Goal: Information Seeking & Learning: Check status

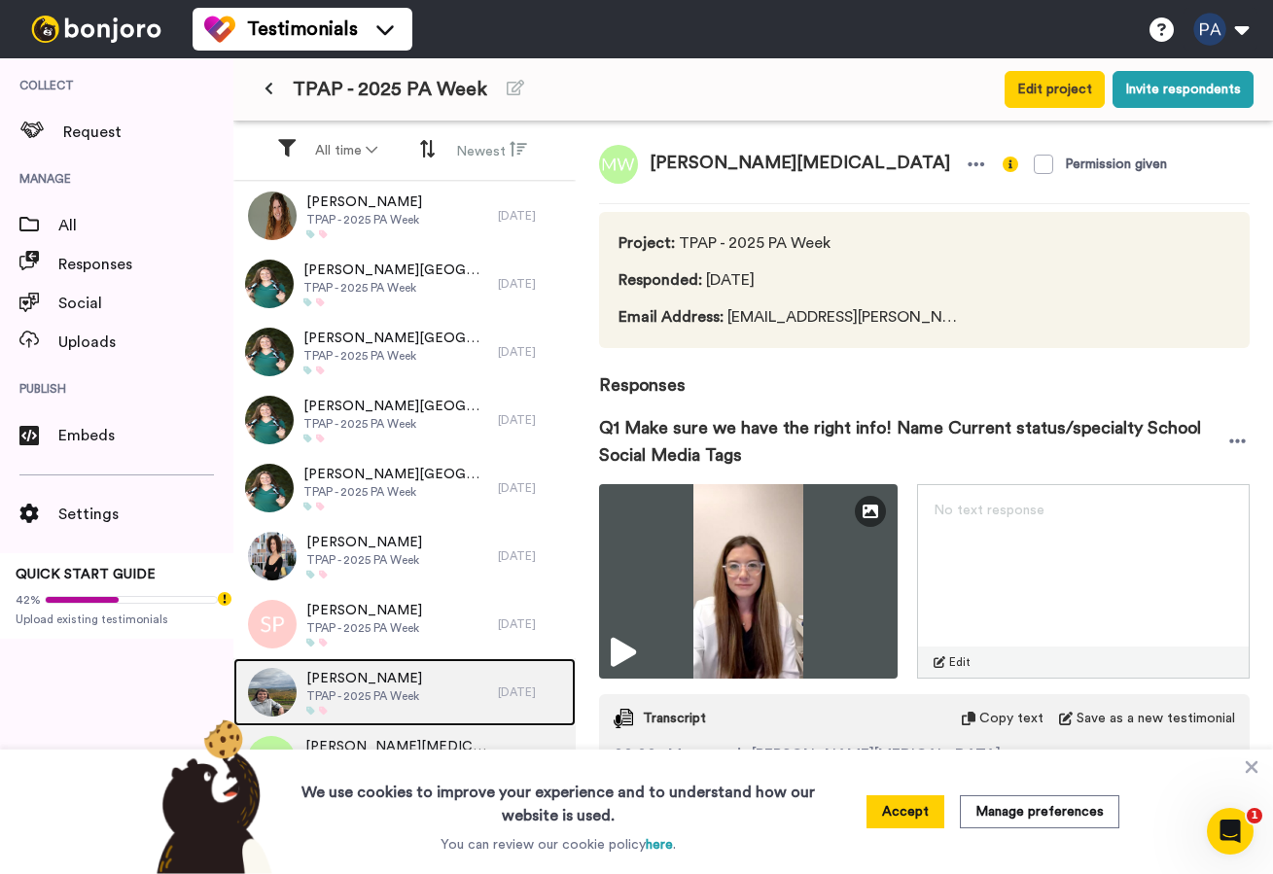
click at [387, 688] on span "[PERSON_NAME]" at bounding box center [364, 678] width 116 height 19
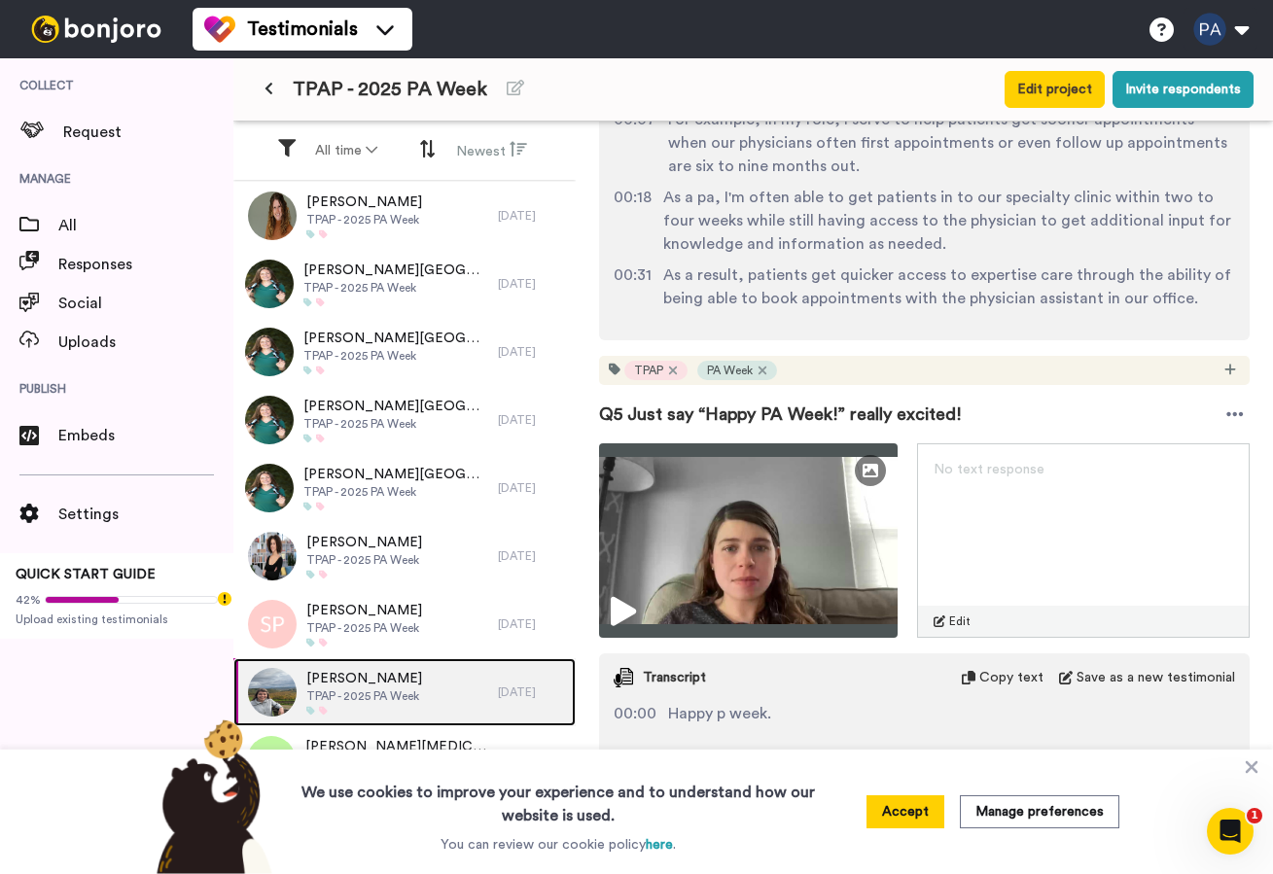
scroll to position [1635, 0]
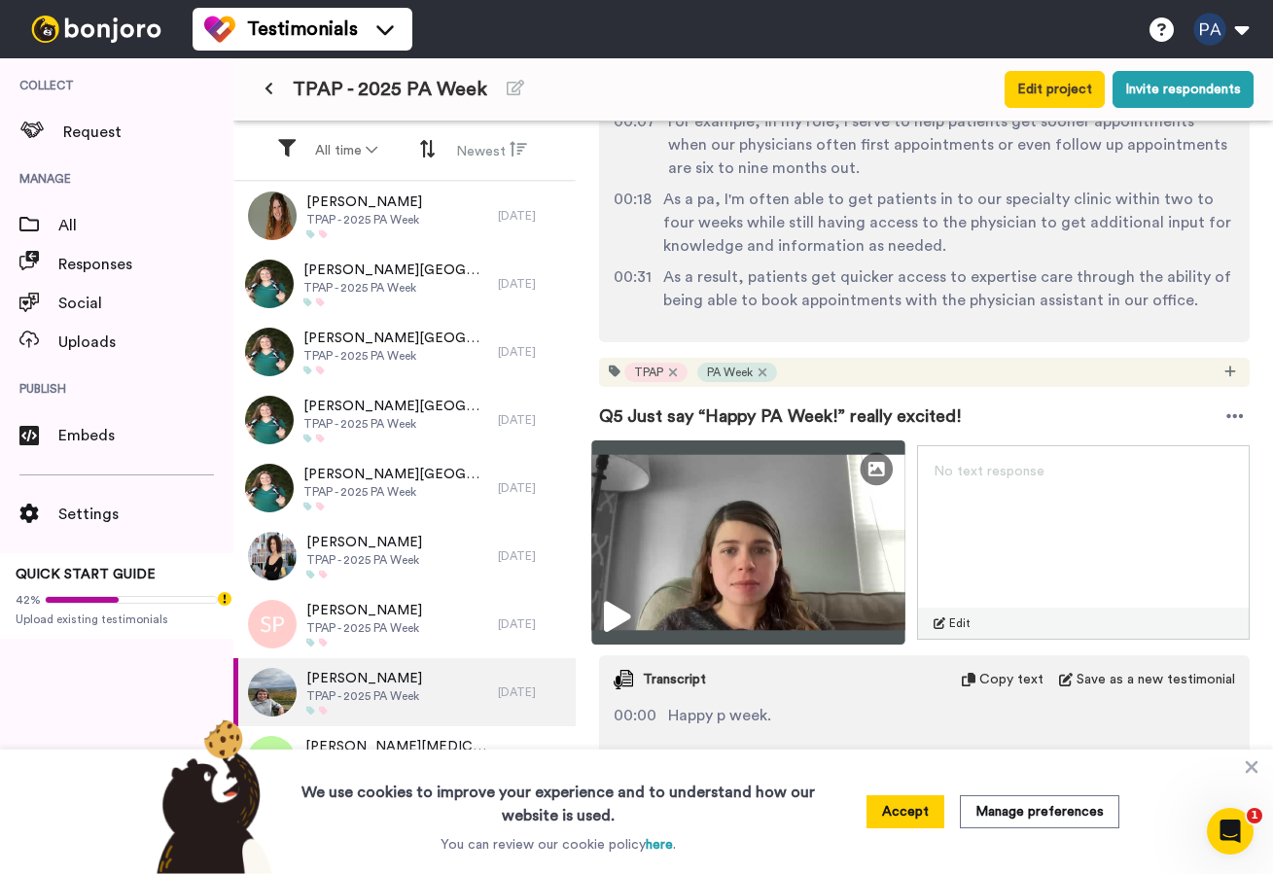
click at [837, 503] on img at bounding box center [747, 543] width 313 height 204
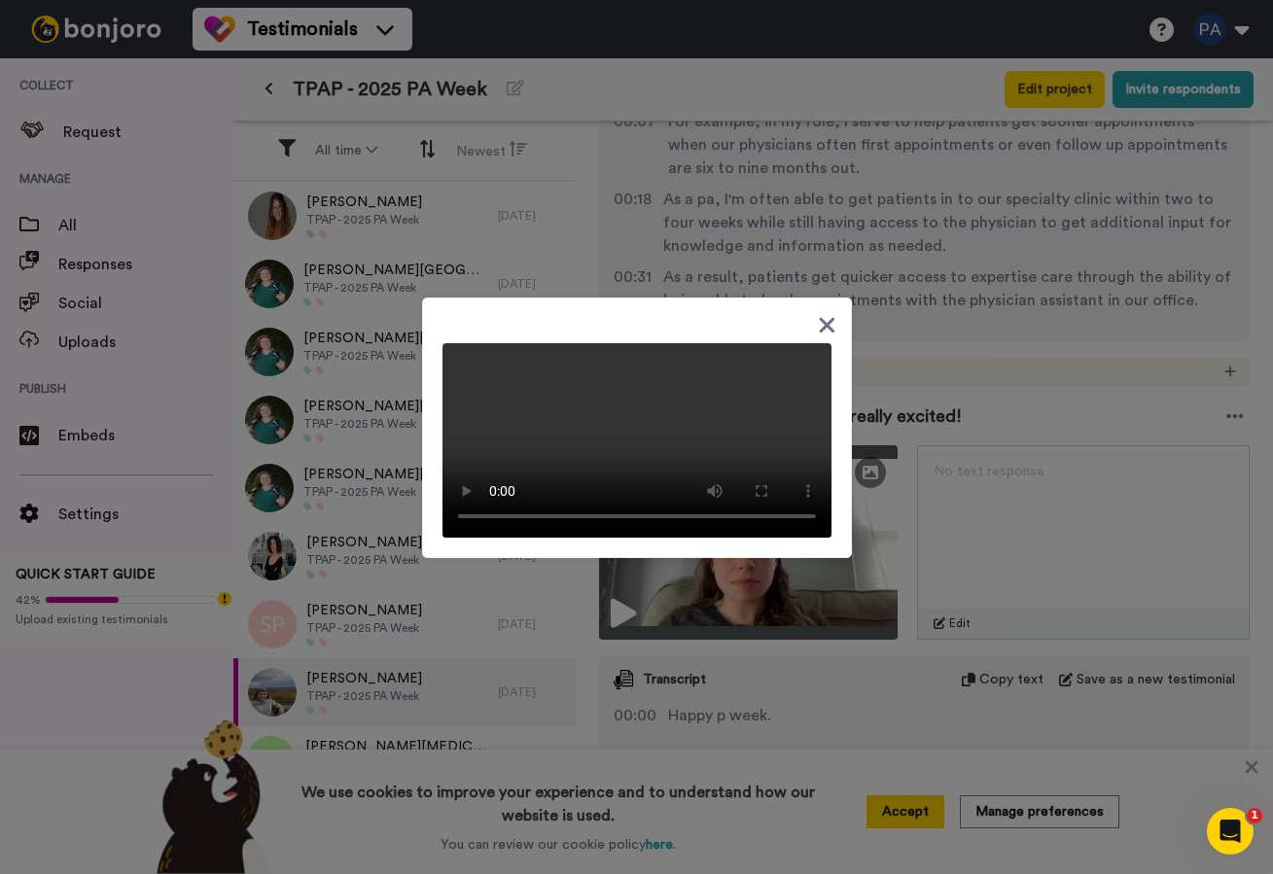
click at [835, 305] on div at bounding box center [637, 428] width 430 height 261
click at [828, 317] on icon at bounding box center [827, 325] width 16 height 16
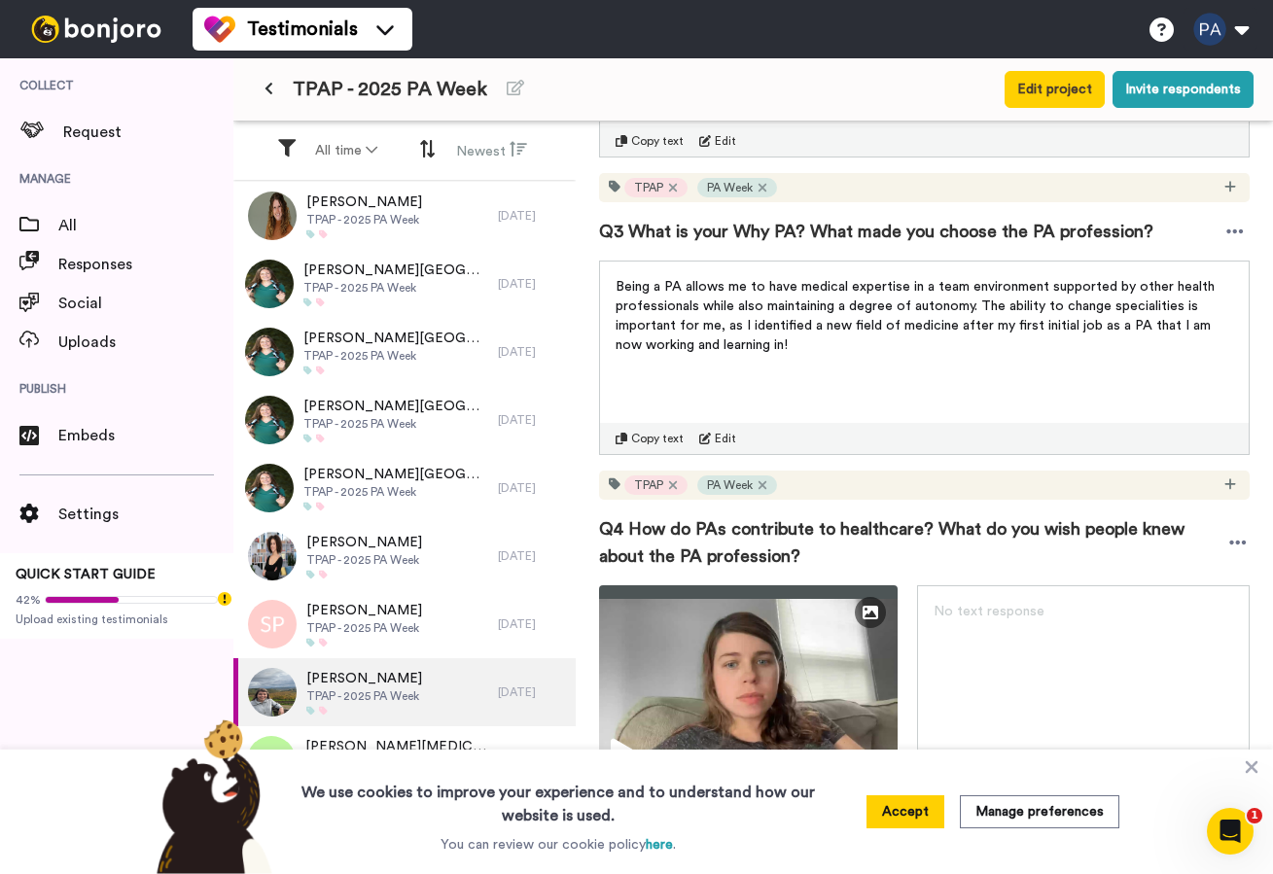
scroll to position [816, 0]
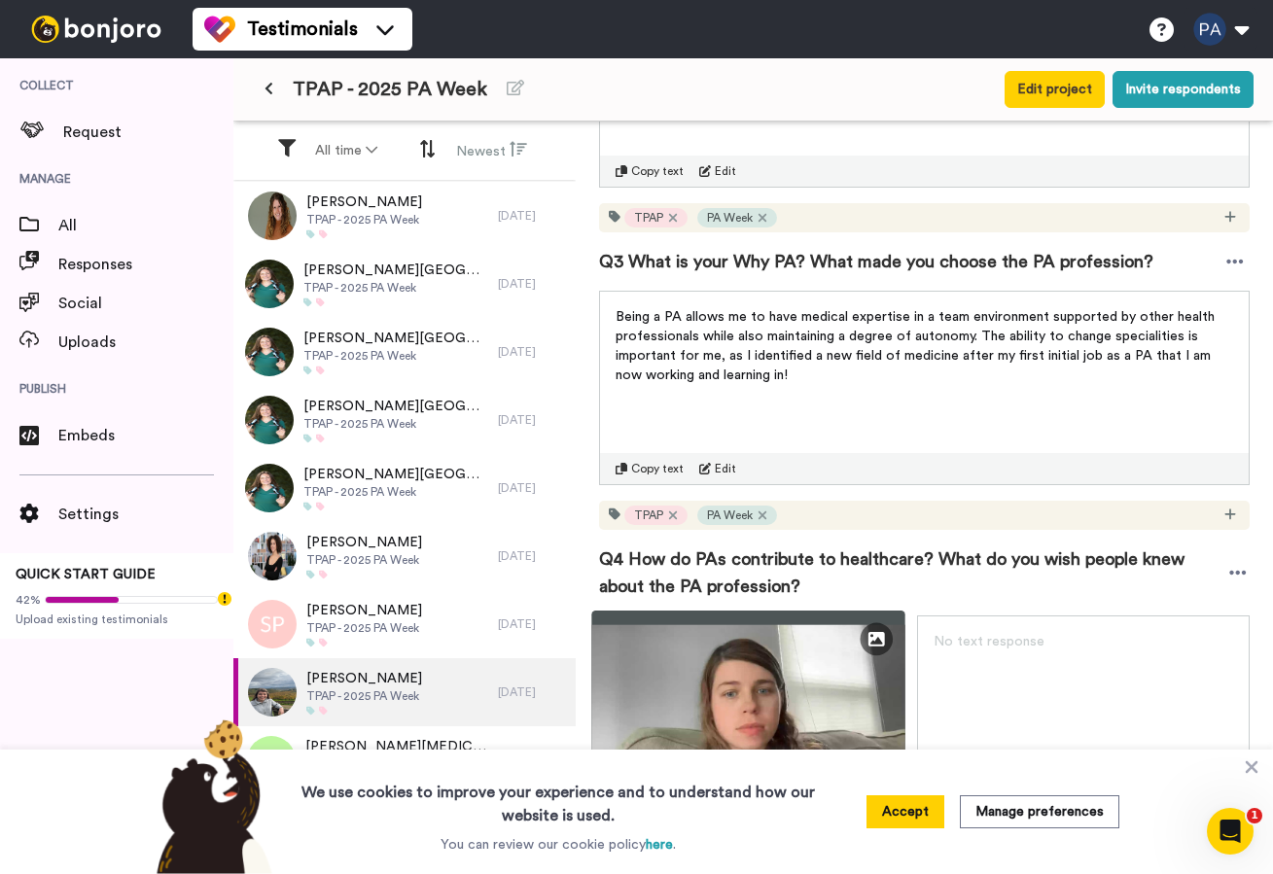
click at [719, 676] on img at bounding box center [747, 713] width 313 height 204
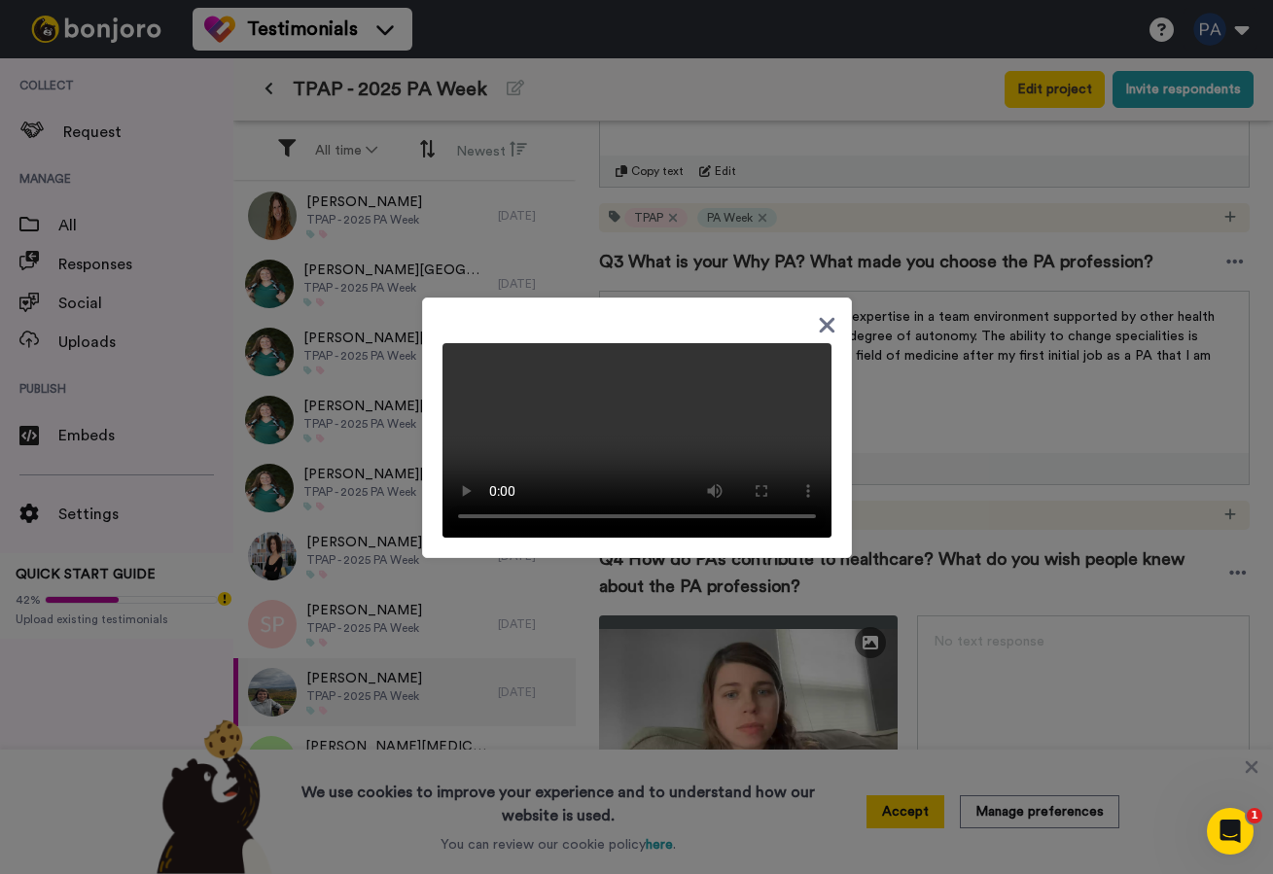
click at [822, 317] on icon at bounding box center [827, 325] width 16 height 16
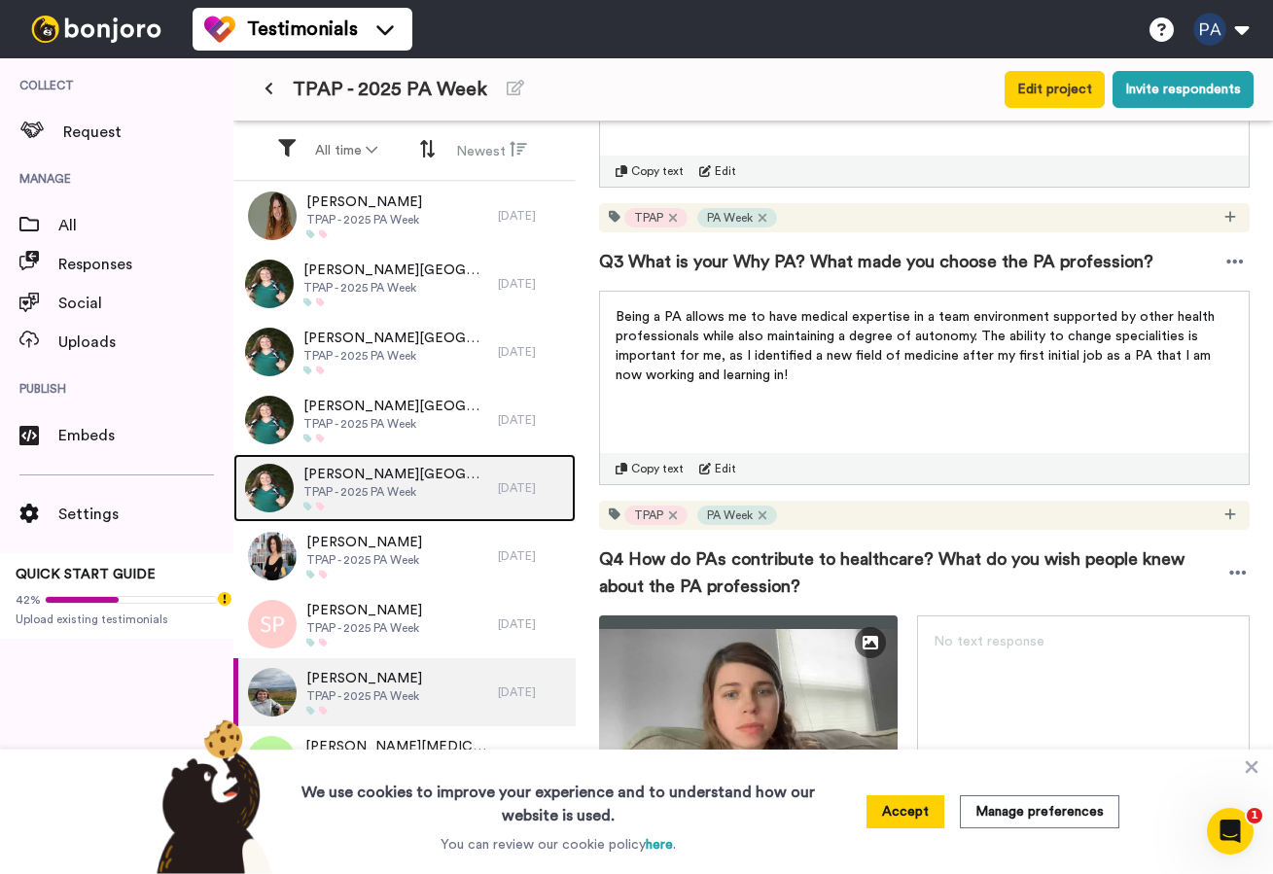
click at [415, 491] on span "TPAP - 2025 PA Week" at bounding box center [395, 492] width 185 height 16
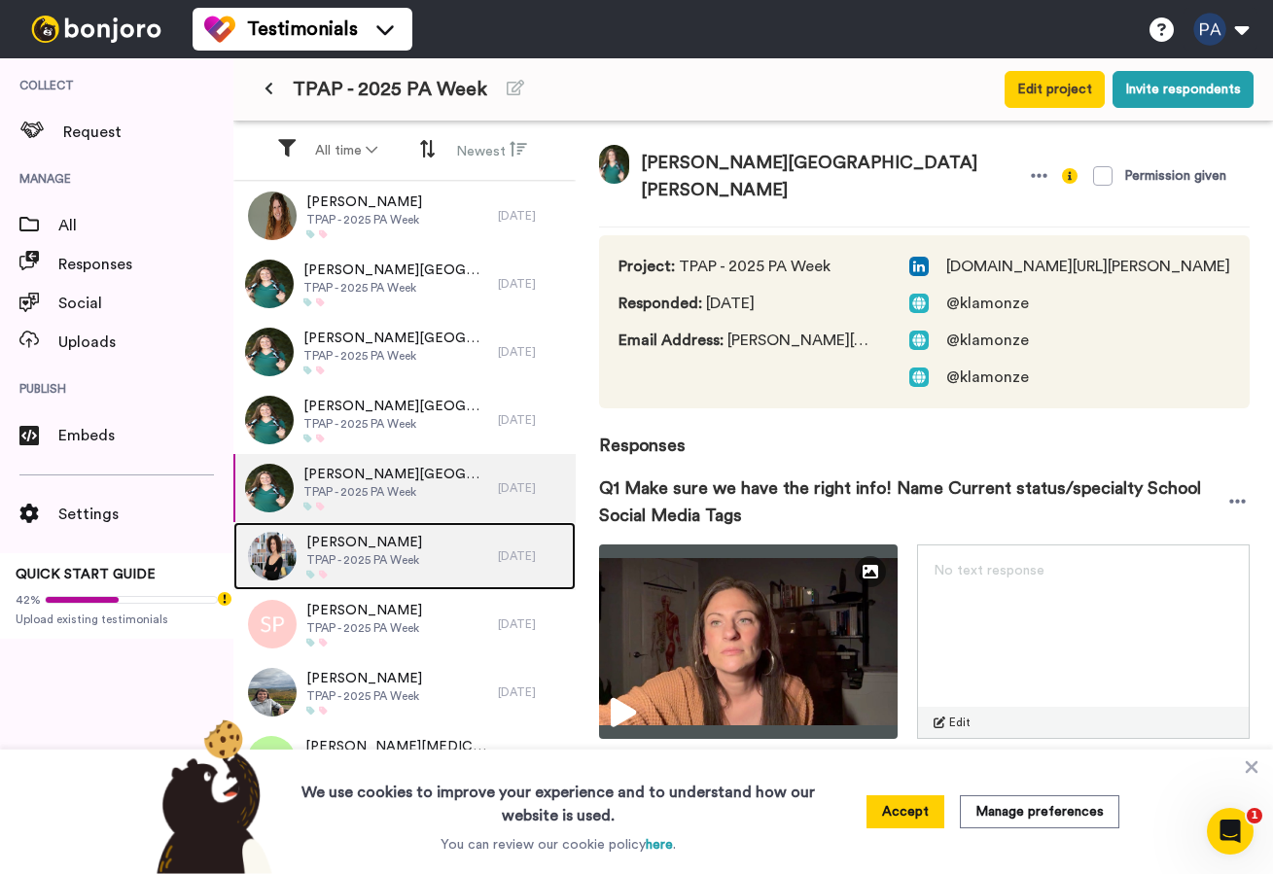
click at [391, 571] on div at bounding box center [364, 575] width 116 height 10
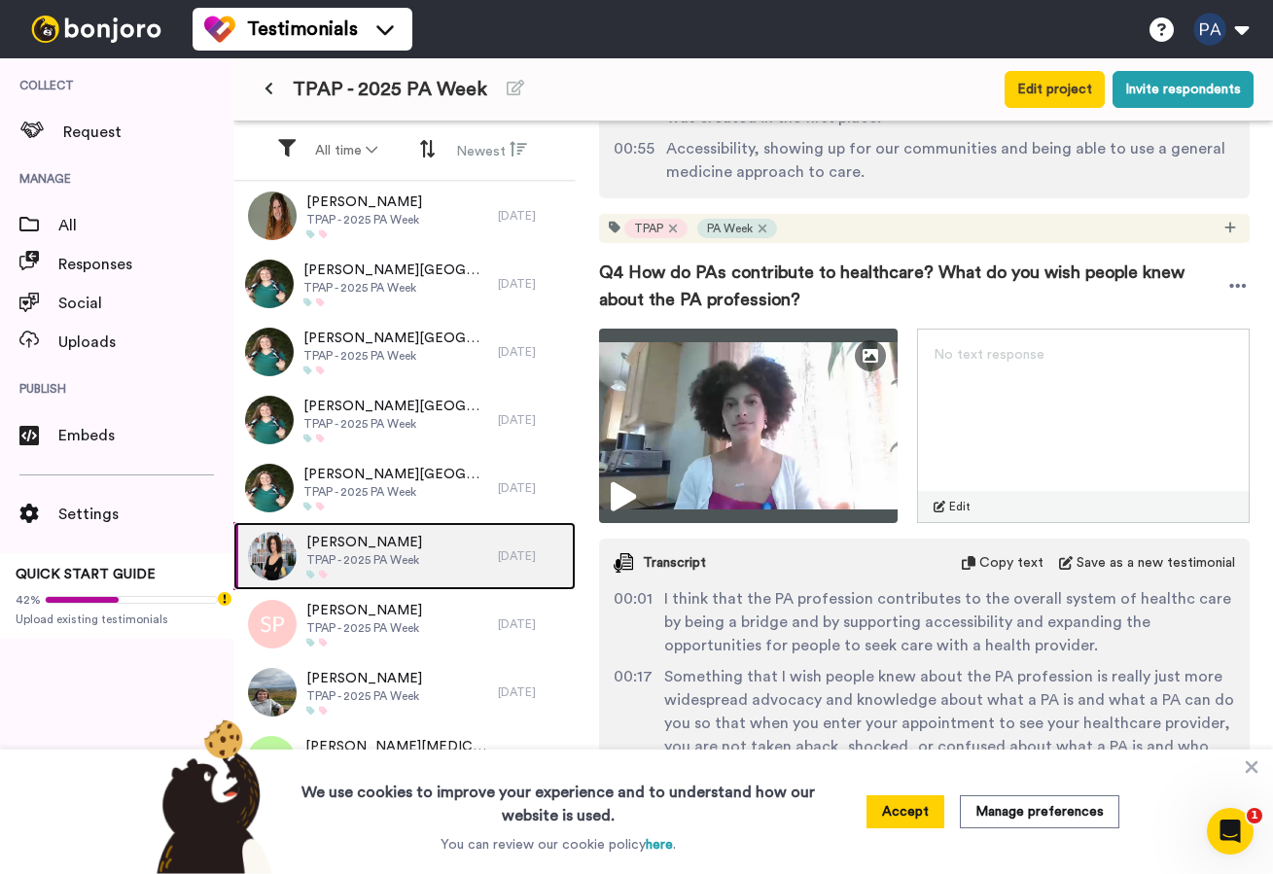
scroll to position [2092, 0]
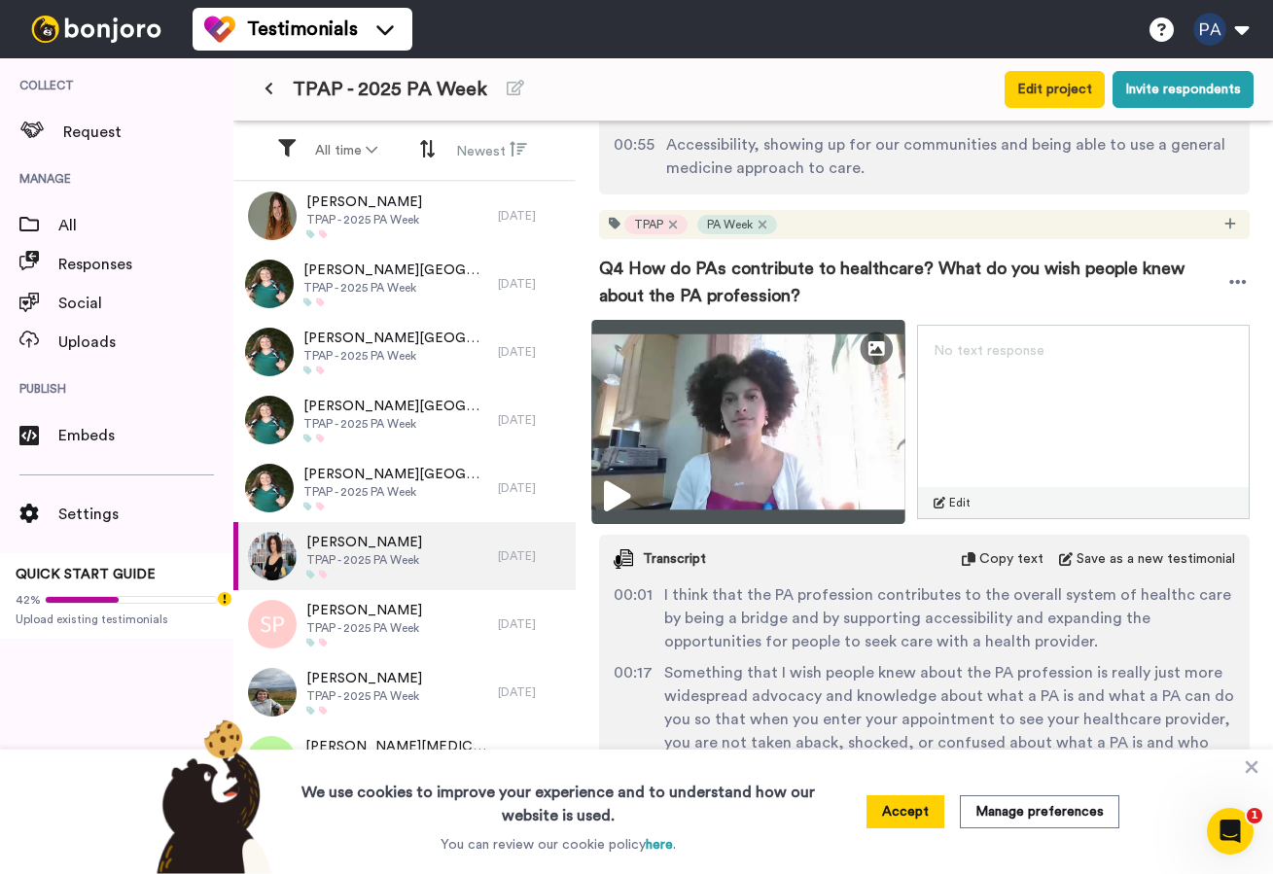
click at [818, 383] on img at bounding box center [747, 422] width 313 height 204
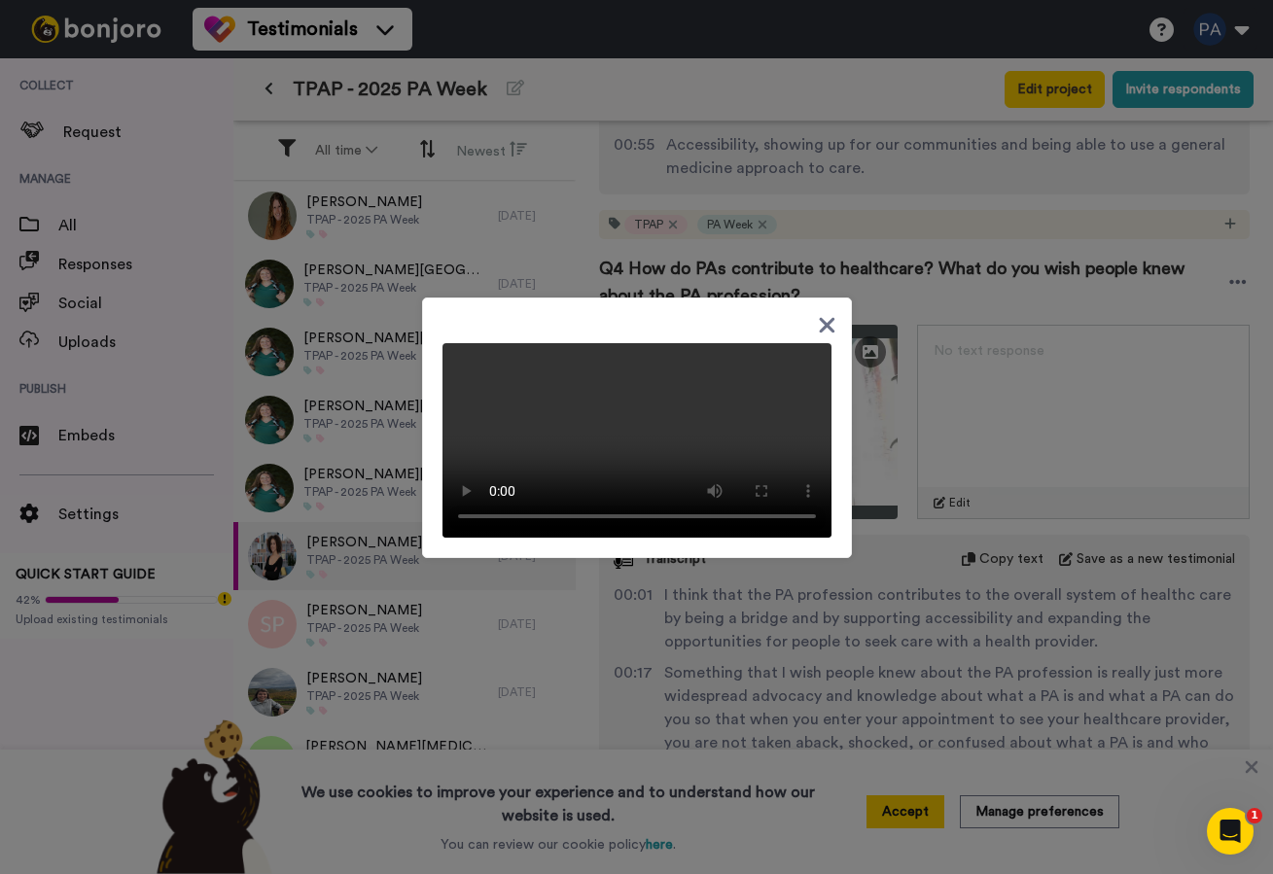
click at [827, 317] on icon at bounding box center [827, 325] width 16 height 16
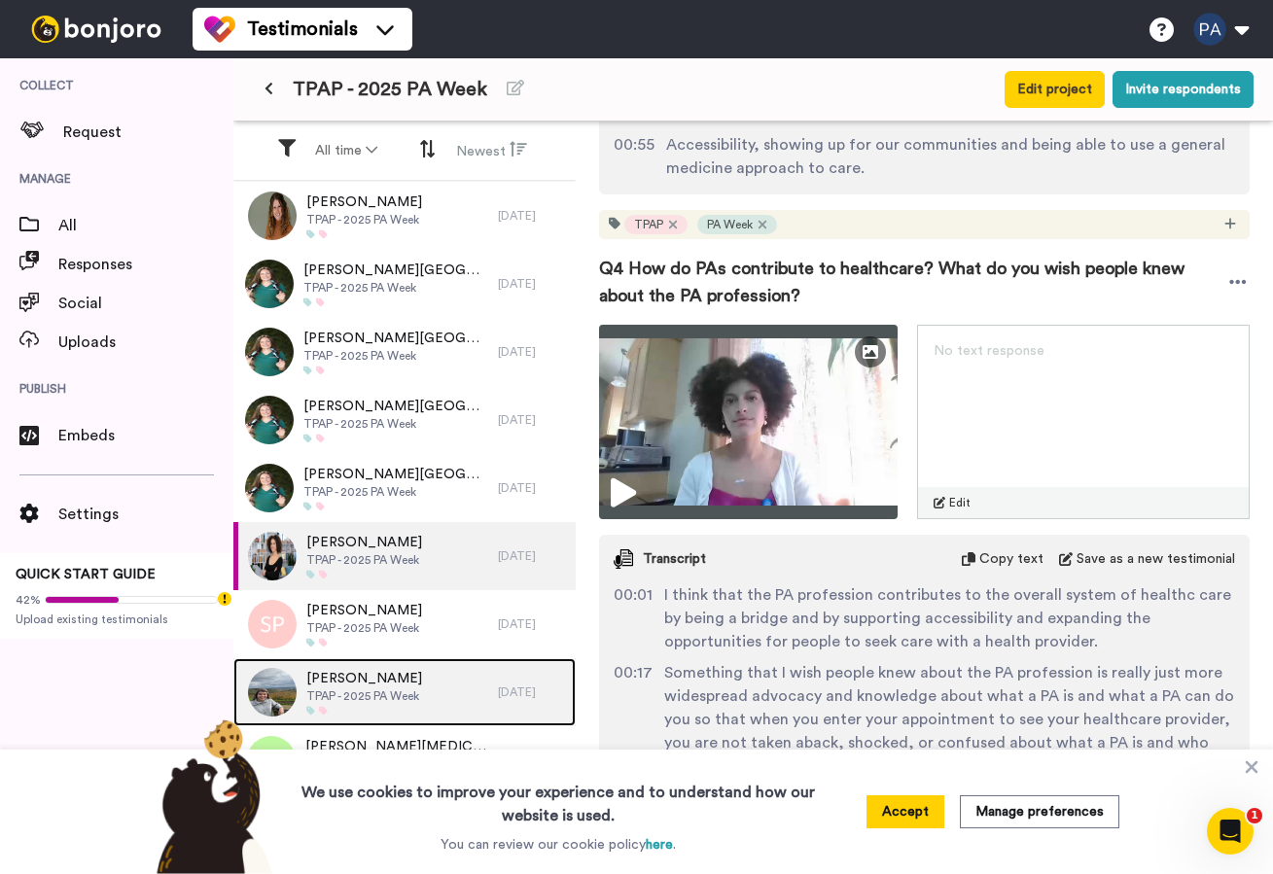
click at [397, 696] on span "TPAP - 2025 PA Week" at bounding box center [364, 697] width 116 height 16
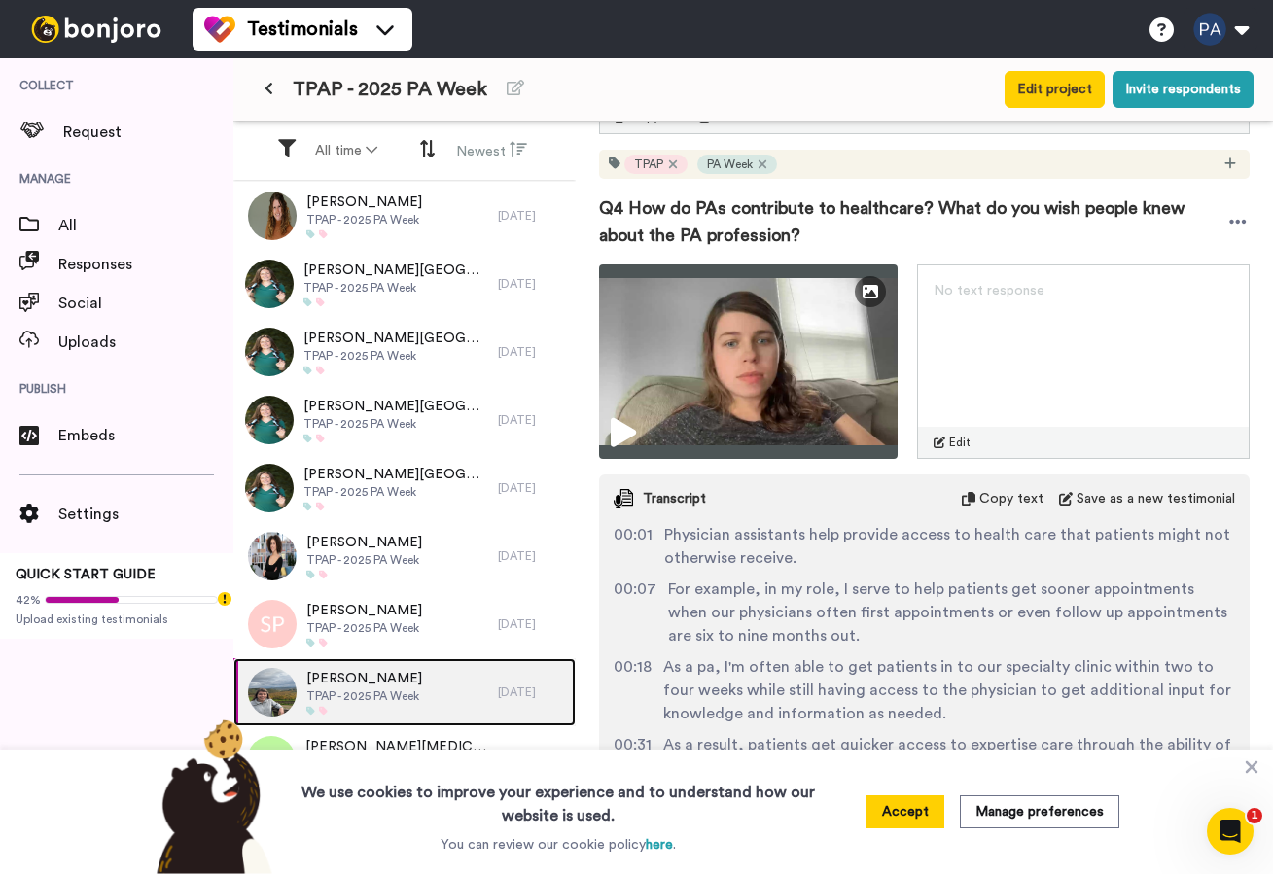
scroll to position [1120, 0]
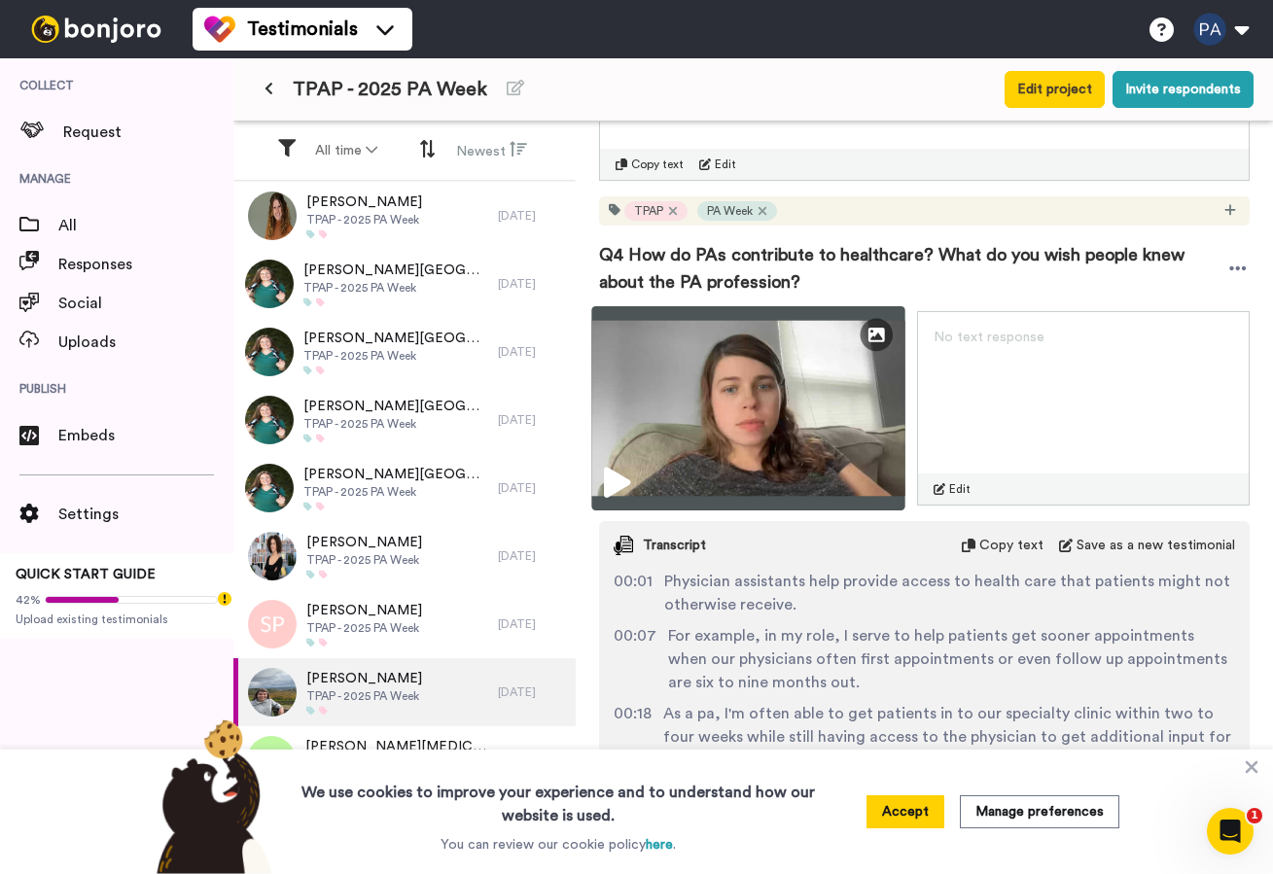
click at [826, 389] on img at bounding box center [747, 408] width 313 height 204
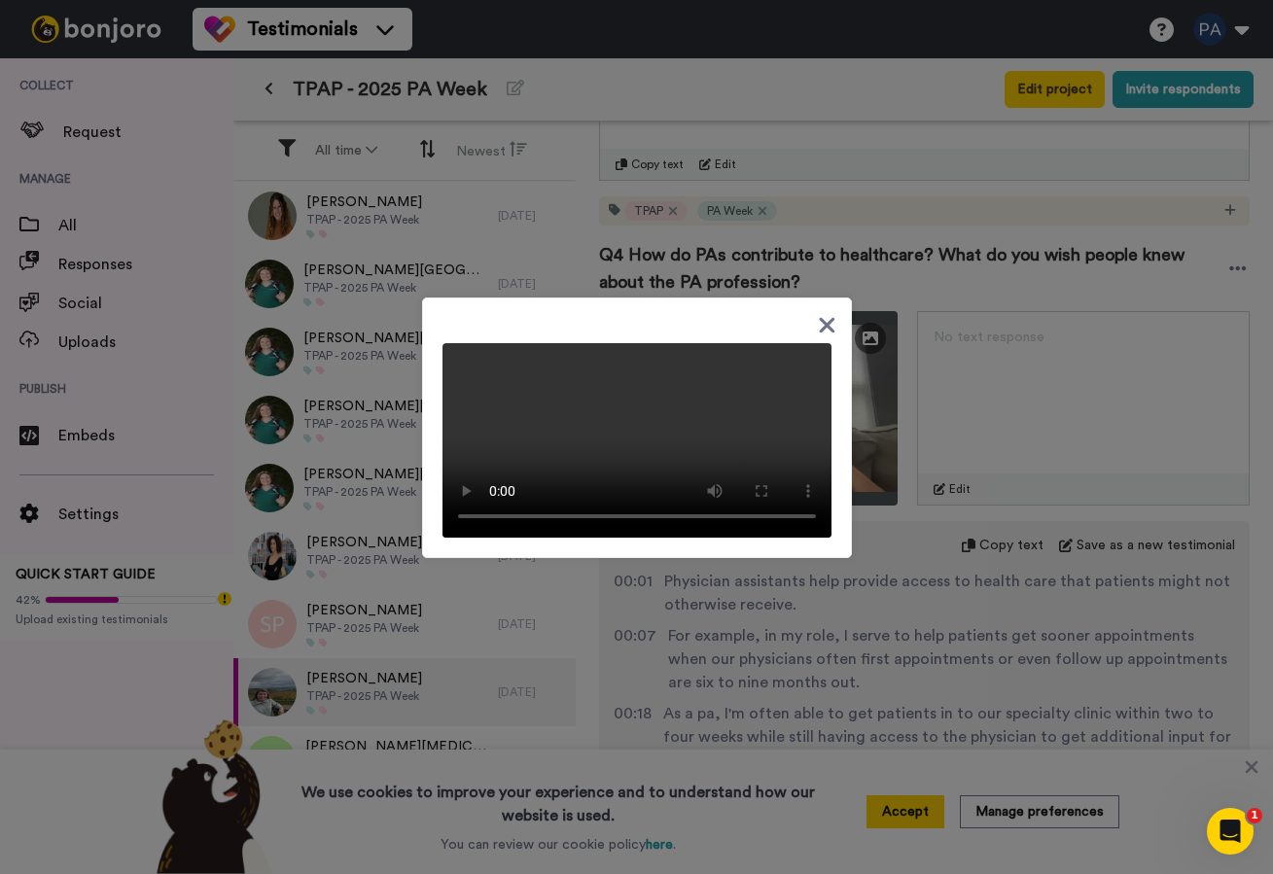
click at [829, 313] on icon at bounding box center [827, 325] width 18 height 24
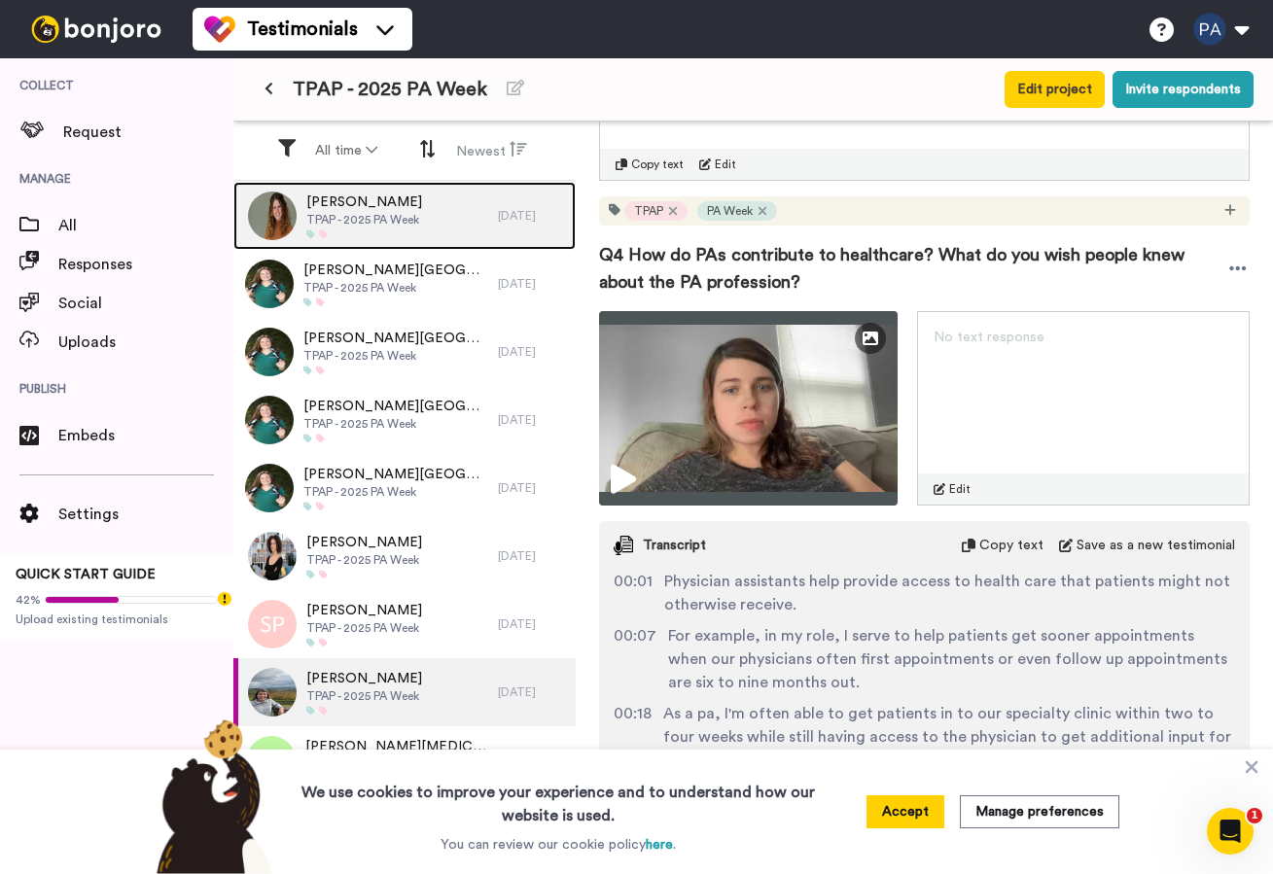
click at [464, 218] on div "[PERSON_NAME] TPAP - 2025 PA Week" at bounding box center [365, 216] width 265 height 68
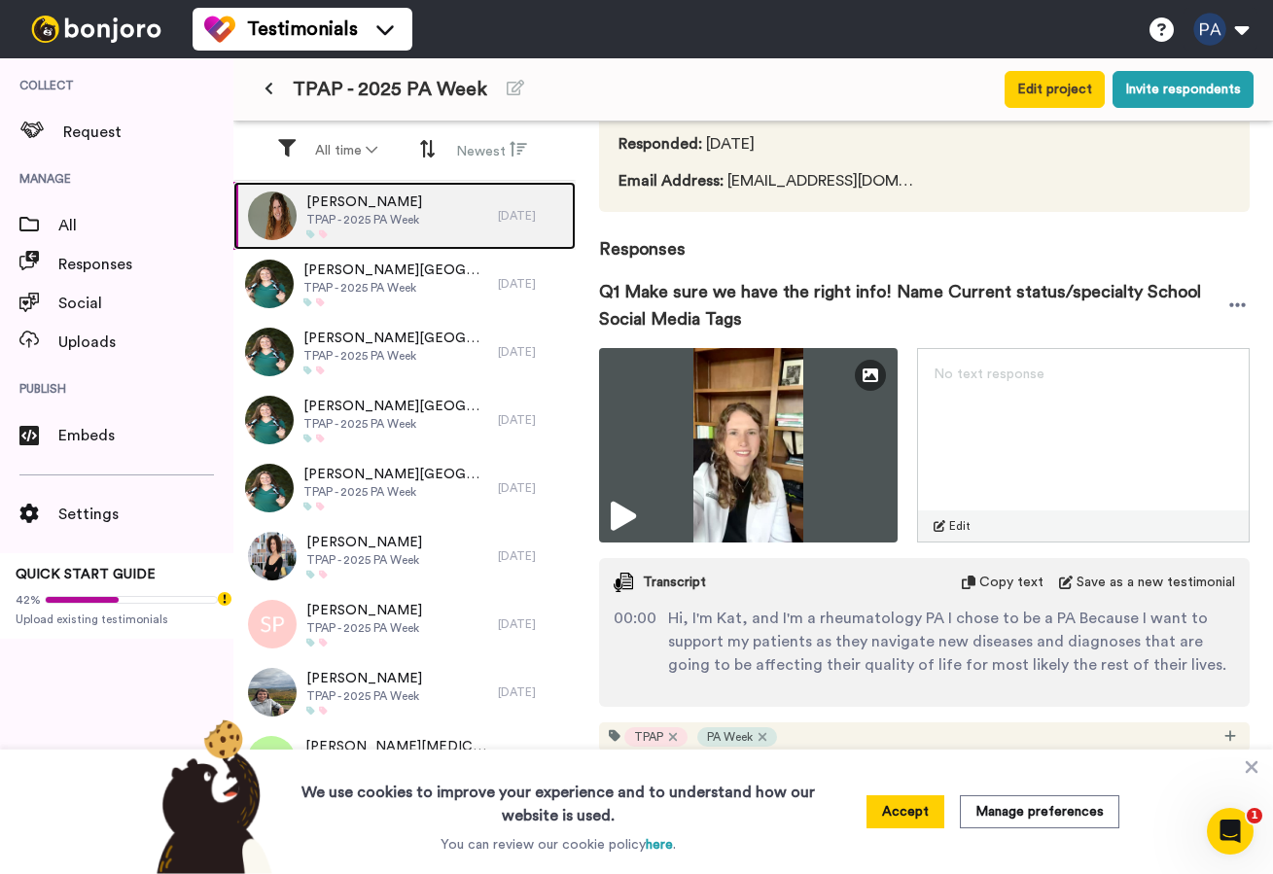
scroll to position [283, 0]
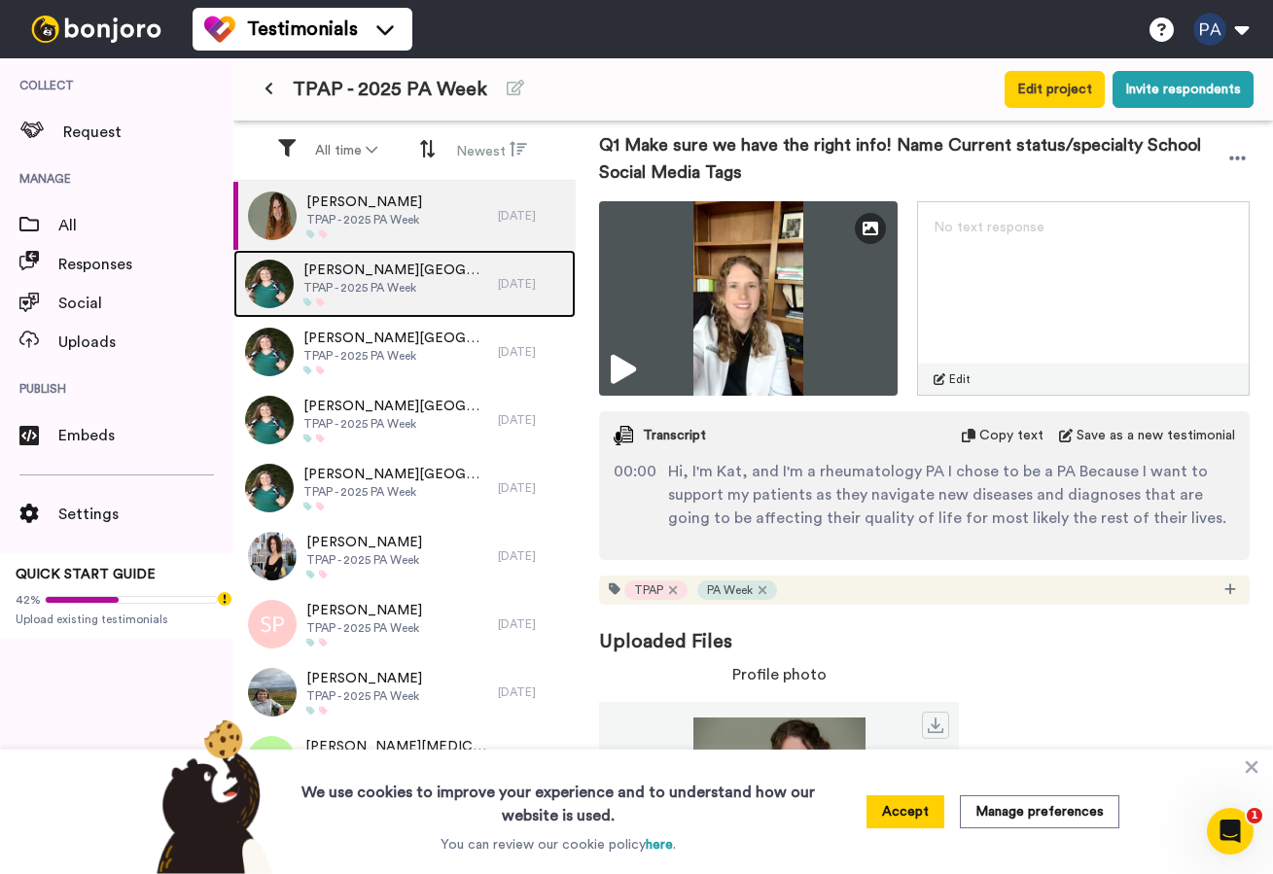
click at [434, 280] on div "[PERSON_NAME] [GEOGRAPHIC_DATA][PERSON_NAME] TPAP - 2025 PA Week" at bounding box center [365, 284] width 265 height 68
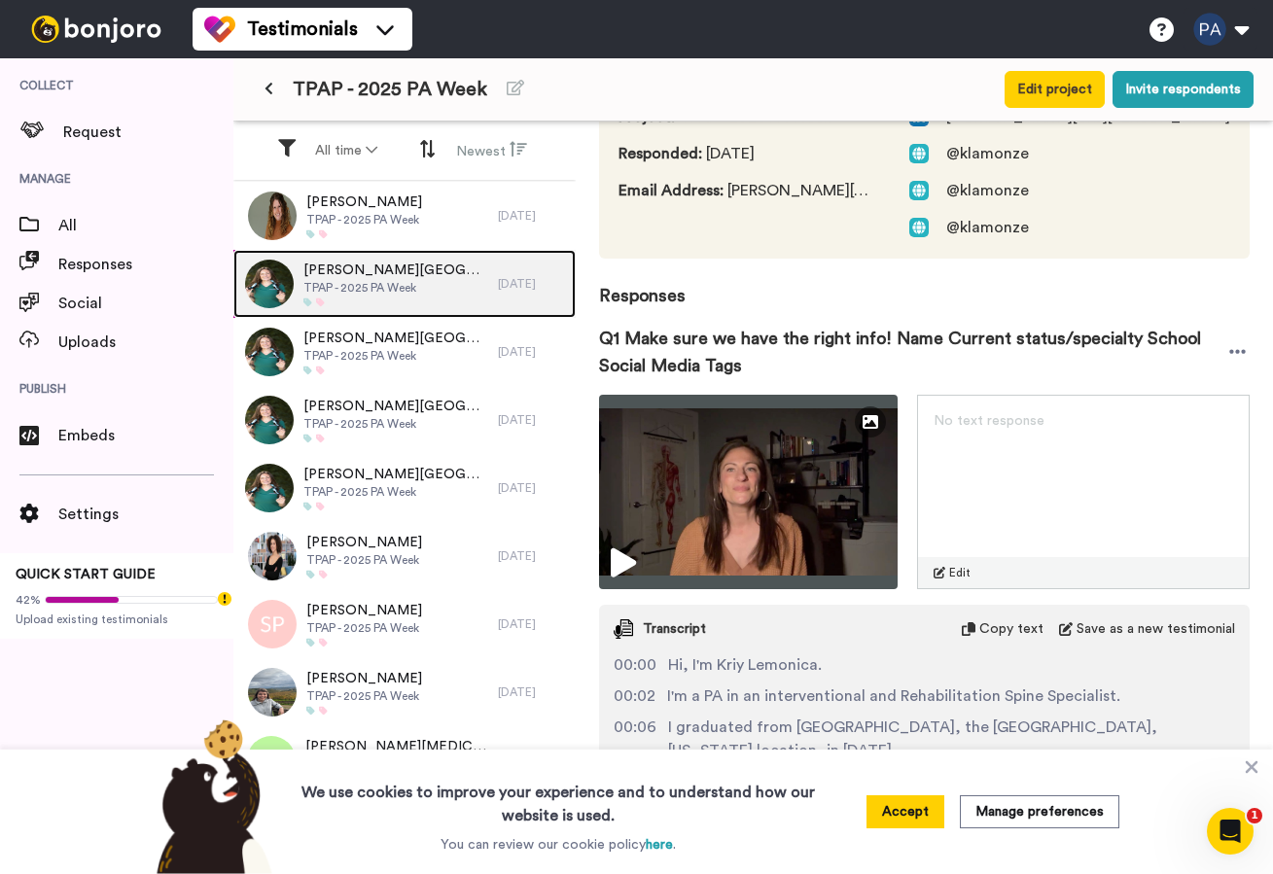
scroll to position [171, 0]
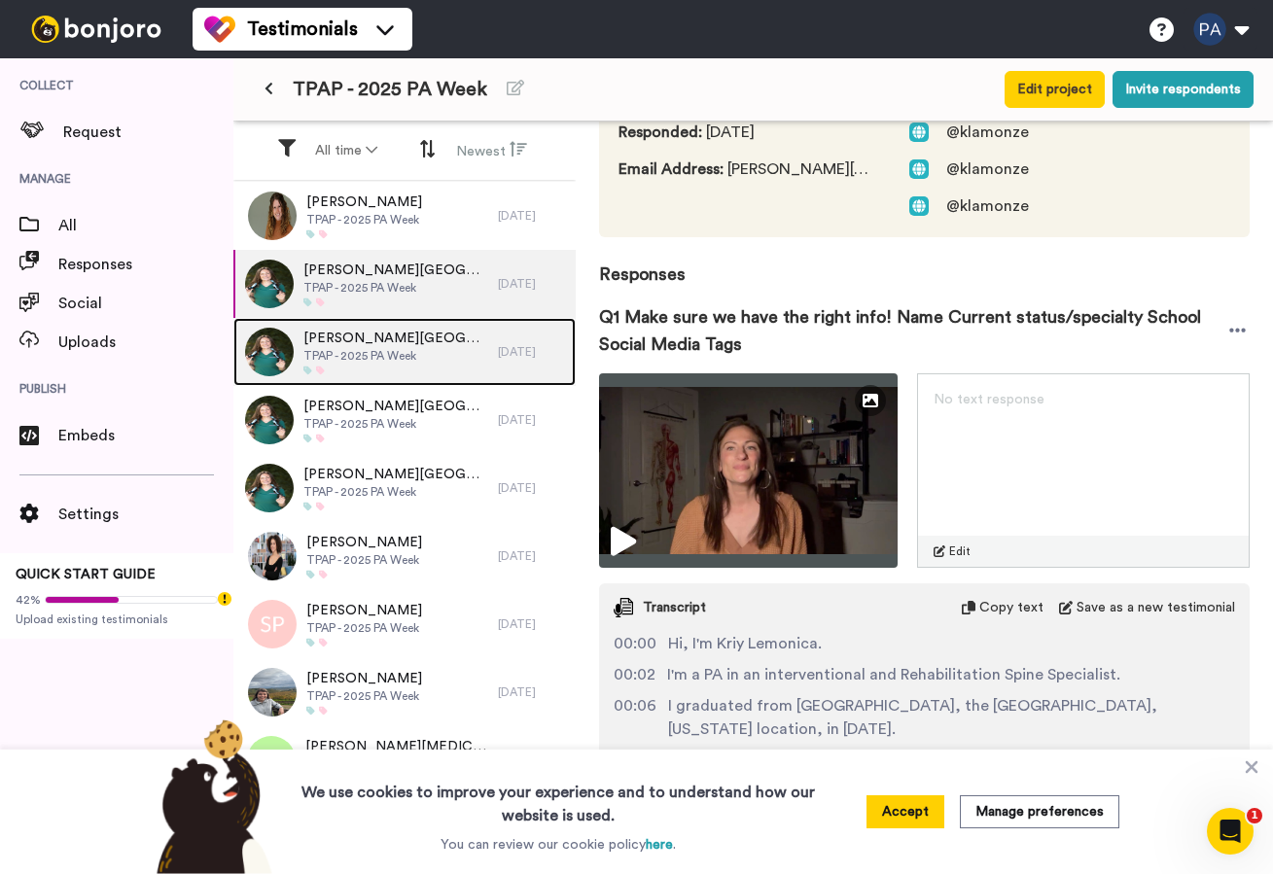
click at [460, 350] on div "[PERSON_NAME] [GEOGRAPHIC_DATA][PERSON_NAME] TPAP - 2025 PA Week" at bounding box center [365, 352] width 265 height 68
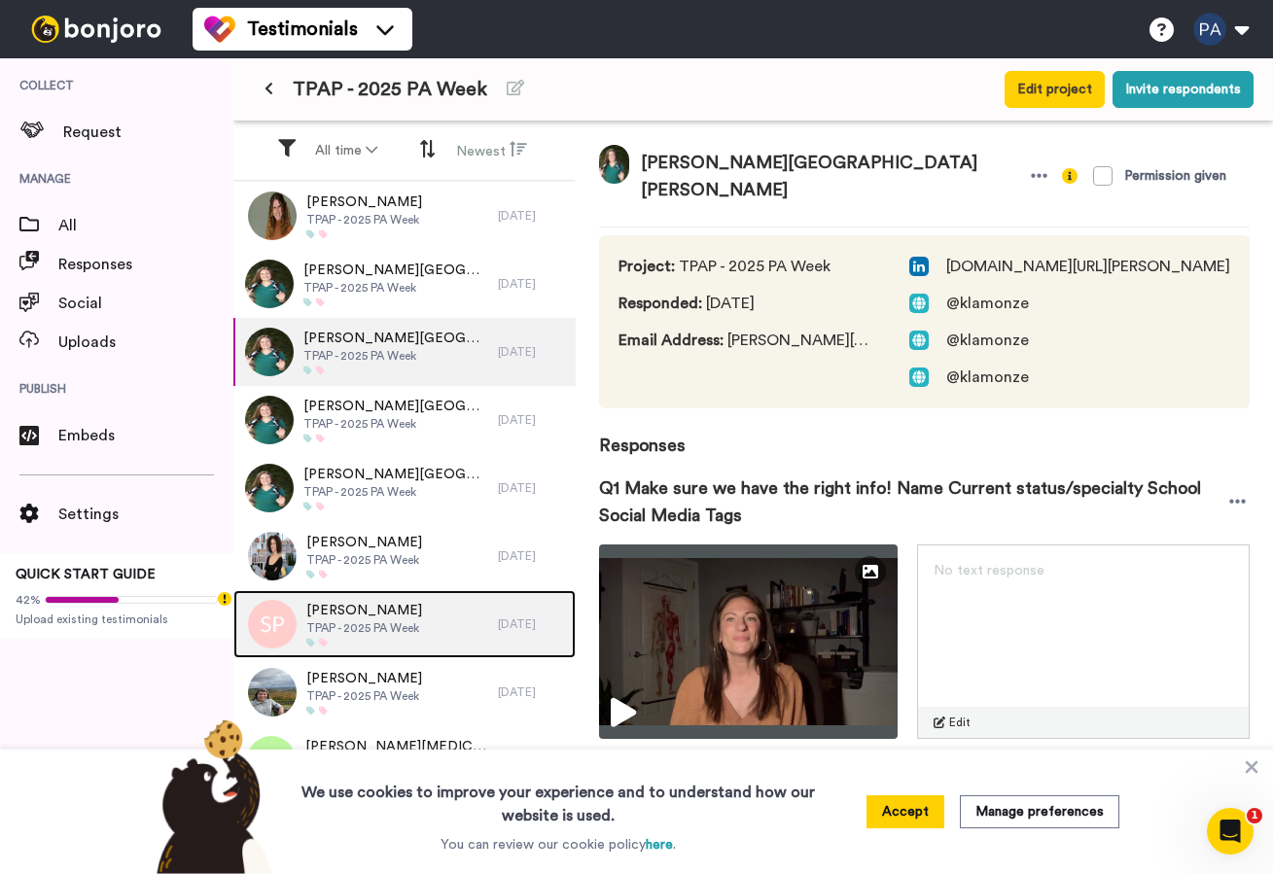
click at [407, 620] on span "TPAP - 2025 PA Week" at bounding box center [364, 628] width 116 height 16
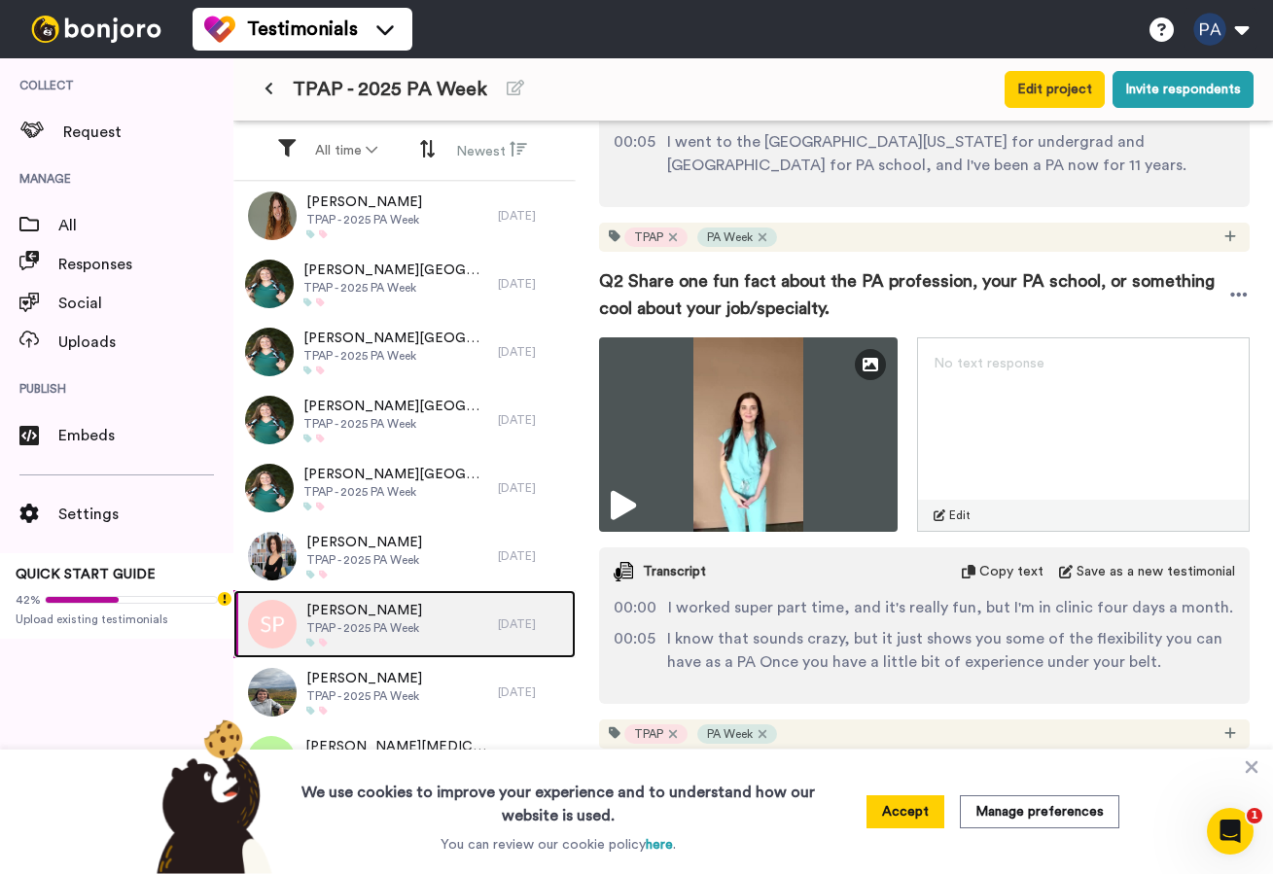
scroll to position [691, 0]
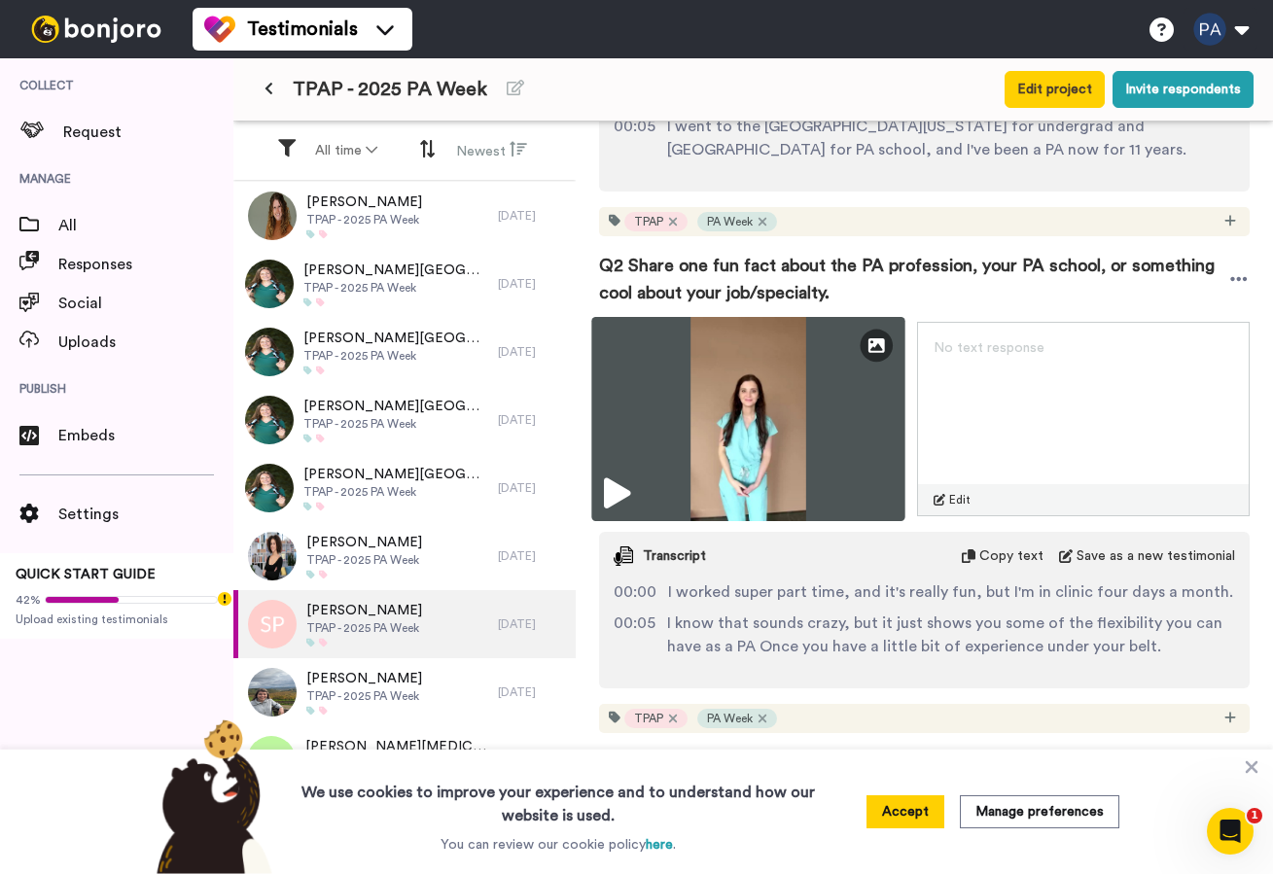
click at [833, 402] on img at bounding box center [747, 419] width 313 height 204
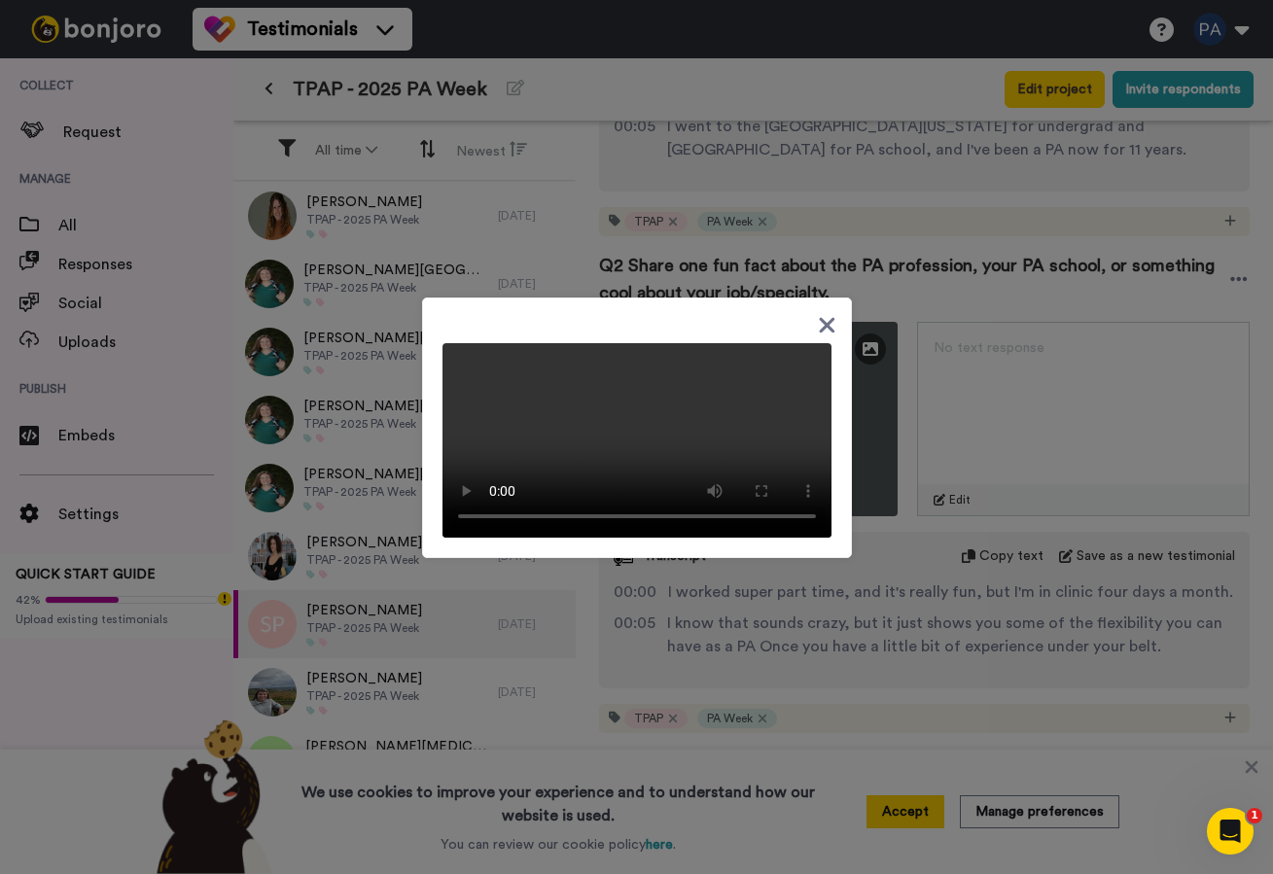
click at [824, 317] on icon at bounding box center [827, 325] width 16 height 16
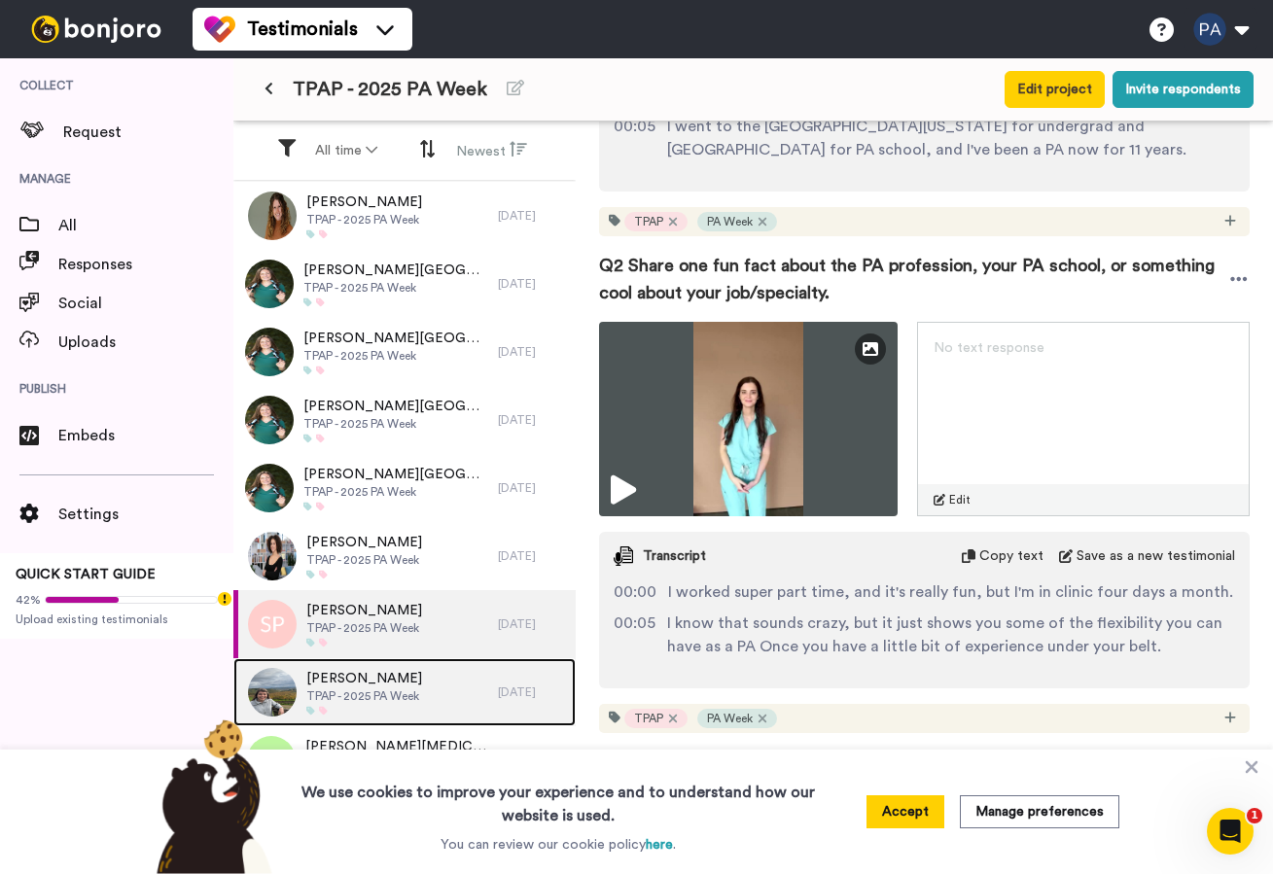
click at [425, 675] on div "[PERSON_NAME] TPAP - 2025 PA Week" at bounding box center [365, 692] width 265 height 68
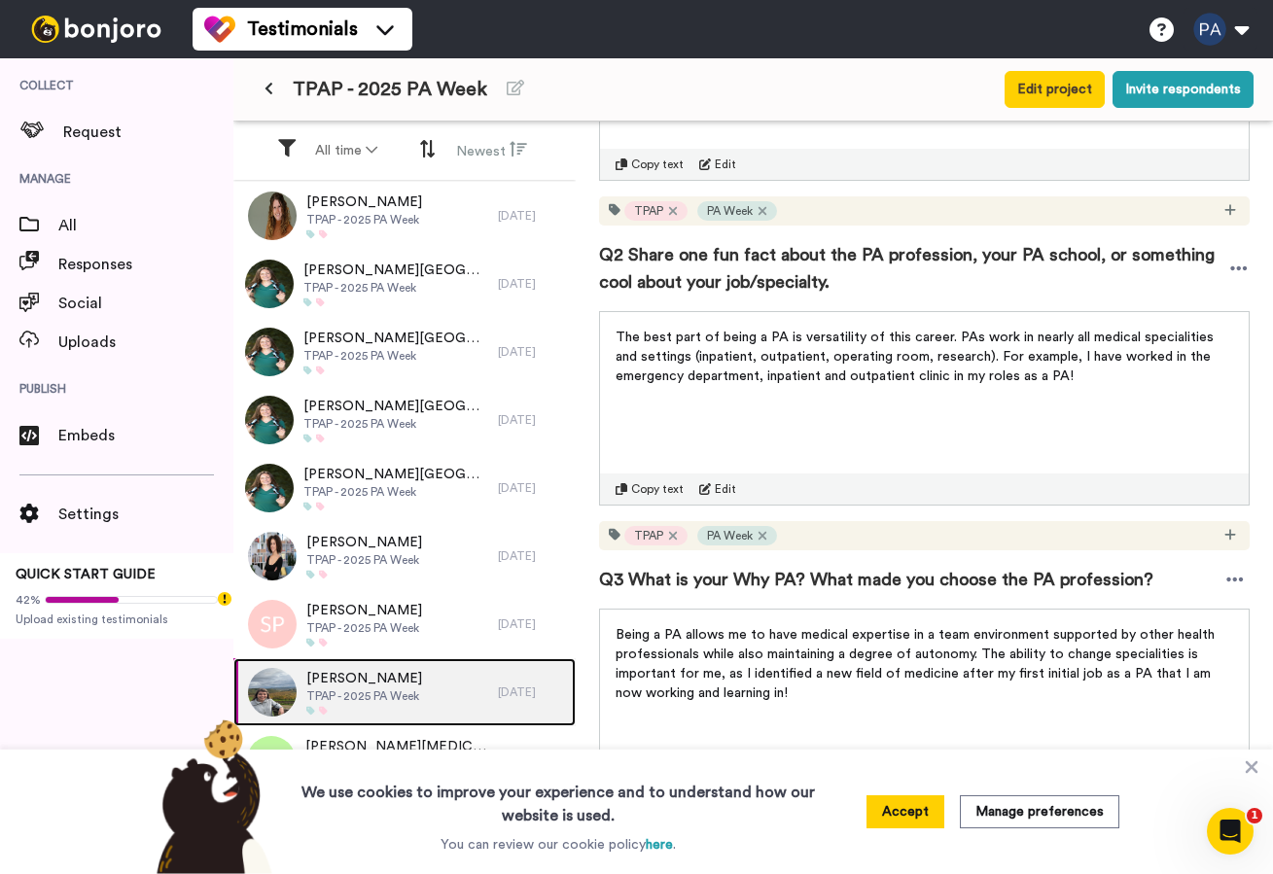
scroll to position [519, 0]
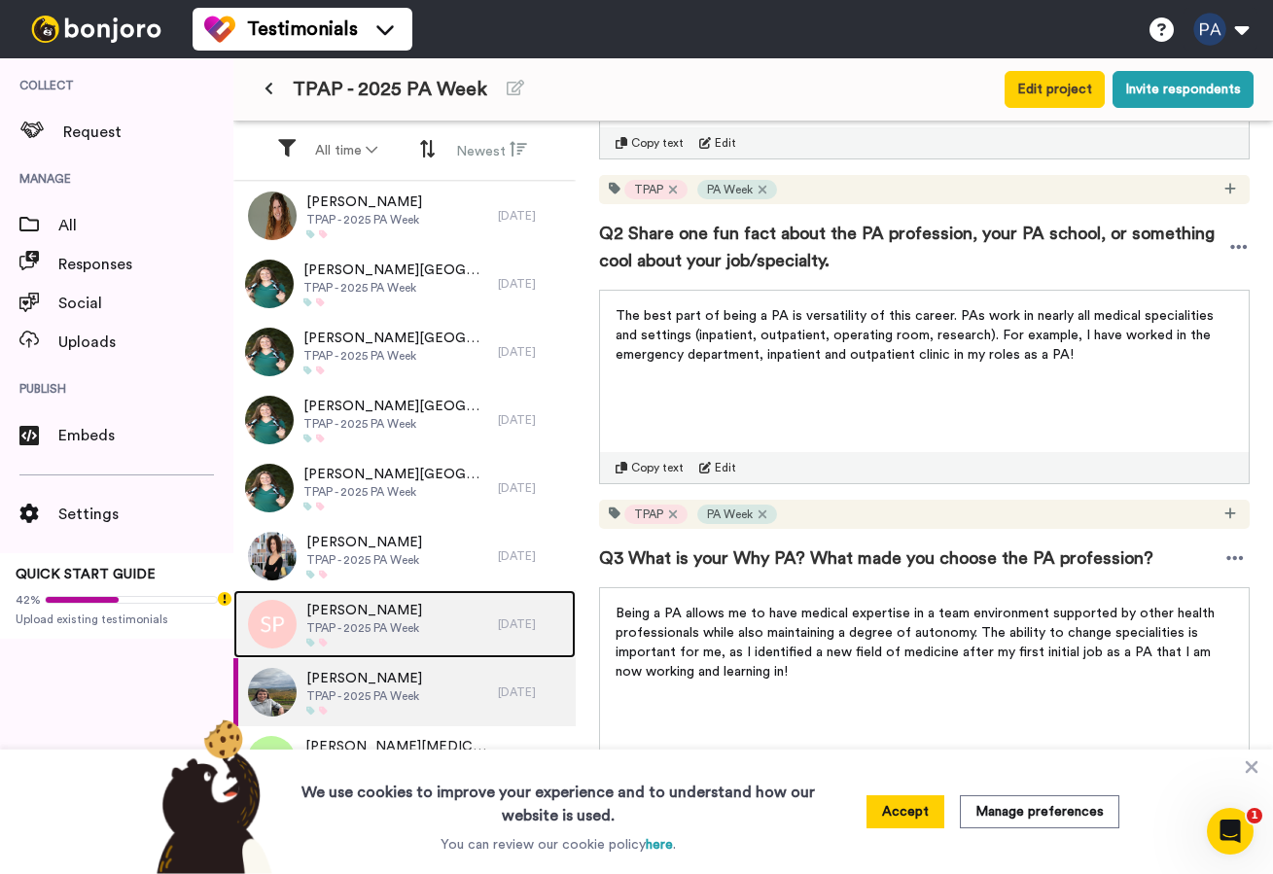
click at [444, 629] on div "[PERSON_NAME] TPAP - 2025 PA Week" at bounding box center [365, 624] width 265 height 68
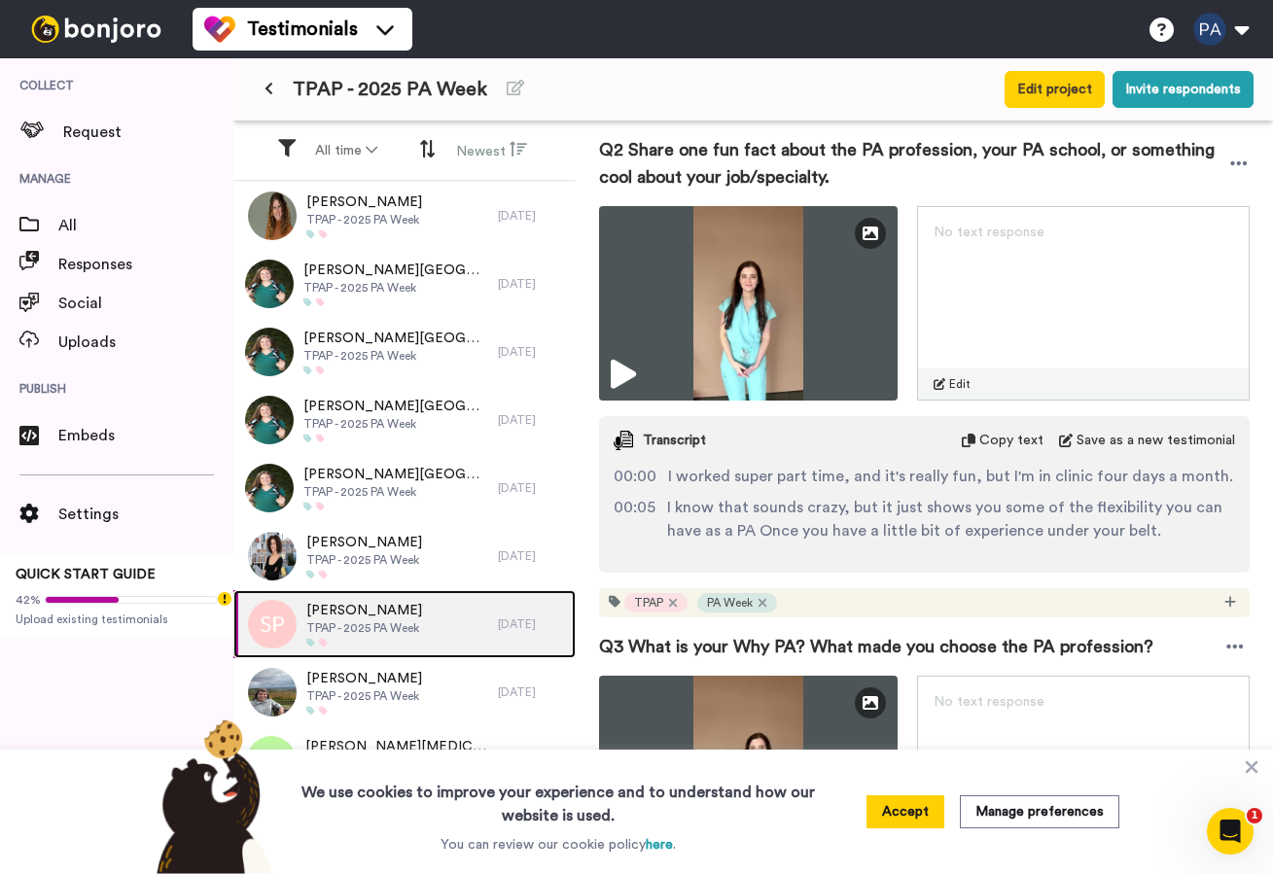
scroll to position [807, 0]
